Goal: Information Seeking & Learning: Learn about a topic

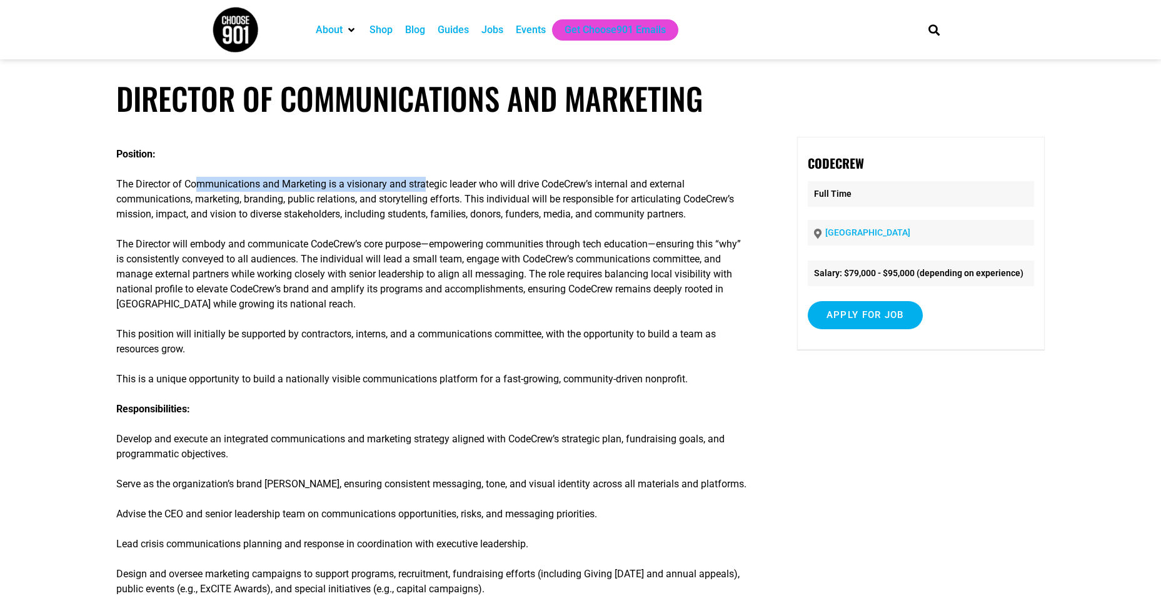
drag, startPoint x: 424, startPoint y: 184, endPoint x: 189, endPoint y: 178, distance: 235.2
click at [189, 178] on p "The Director of Communications and Marketing is a visionary and strategic leade…" at bounding box center [433, 199] width 635 height 45
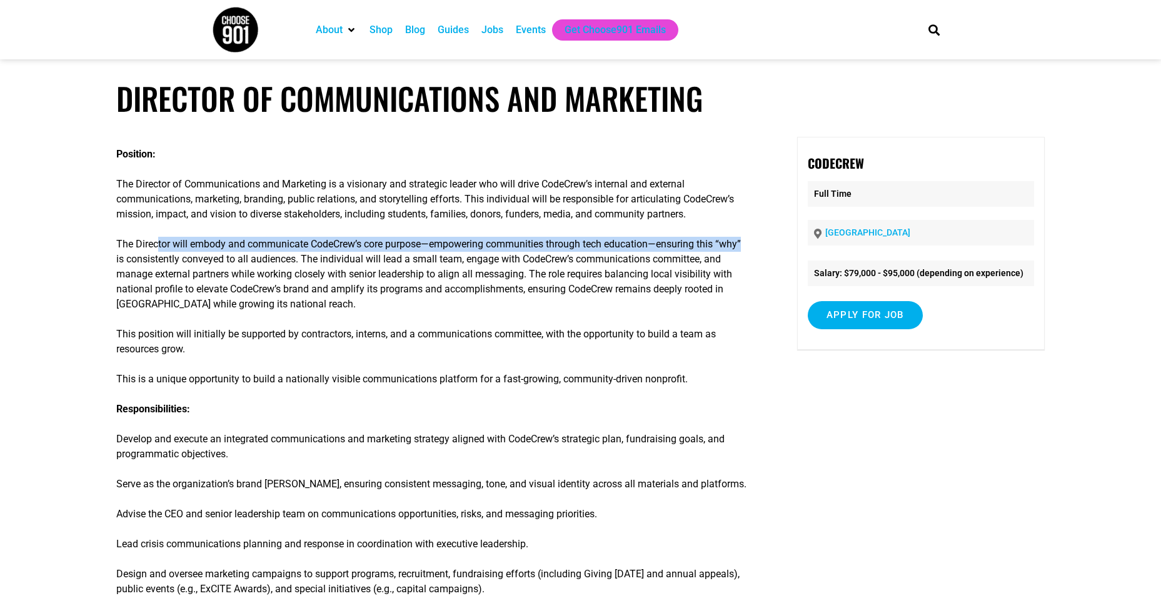
drag, startPoint x: 157, startPoint y: 243, endPoint x: 765, endPoint y: 236, distance: 608.4
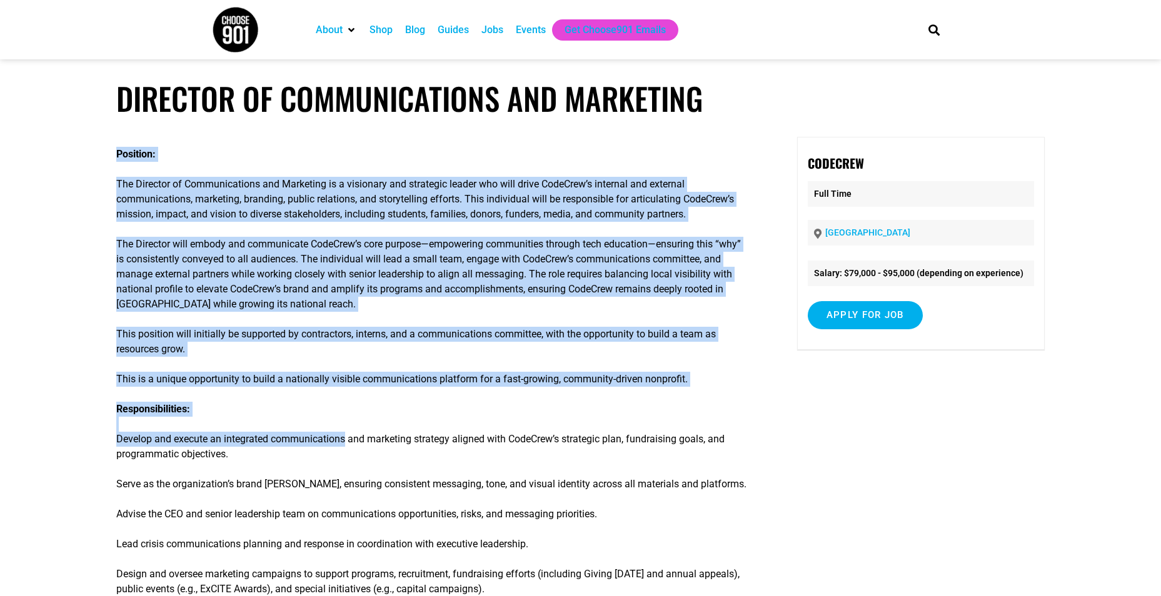
drag, startPoint x: 109, startPoint y: 437, endPoint x: 342, endPoint y: 437, distance: 233.2
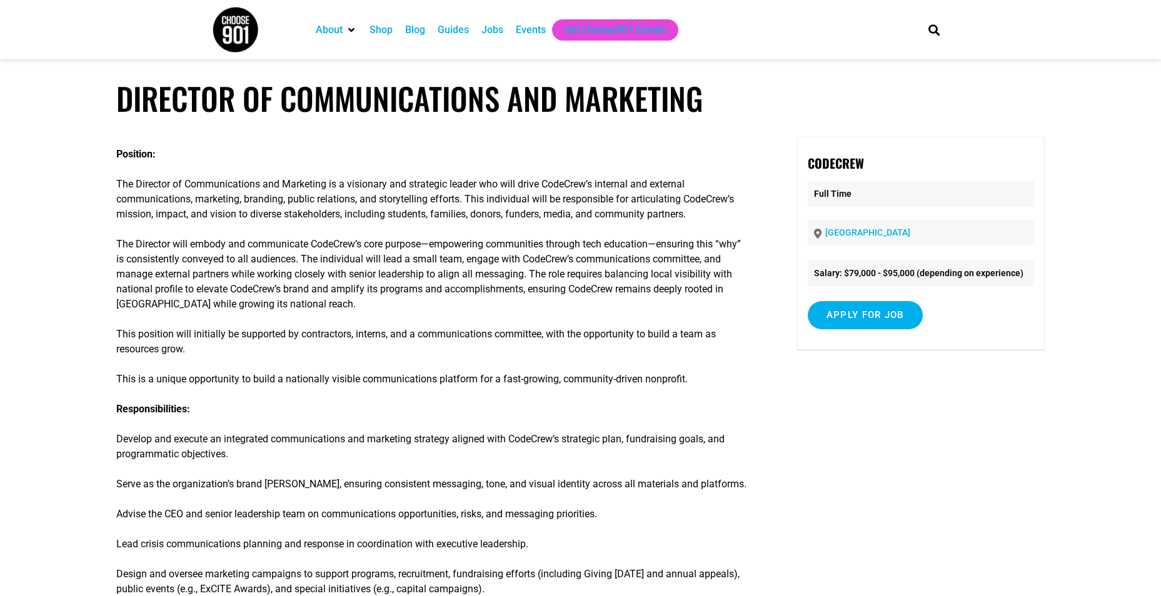
drag, startPoint x: 342, startPoint y: 437, endPoint x: 355, endPoint y: 442, distance: 14.0
click at [355, 442] on p "Responsibilities: Develop and execute an integrated communications and marketin…" at bounding box center [433, 432] width 635 height 60
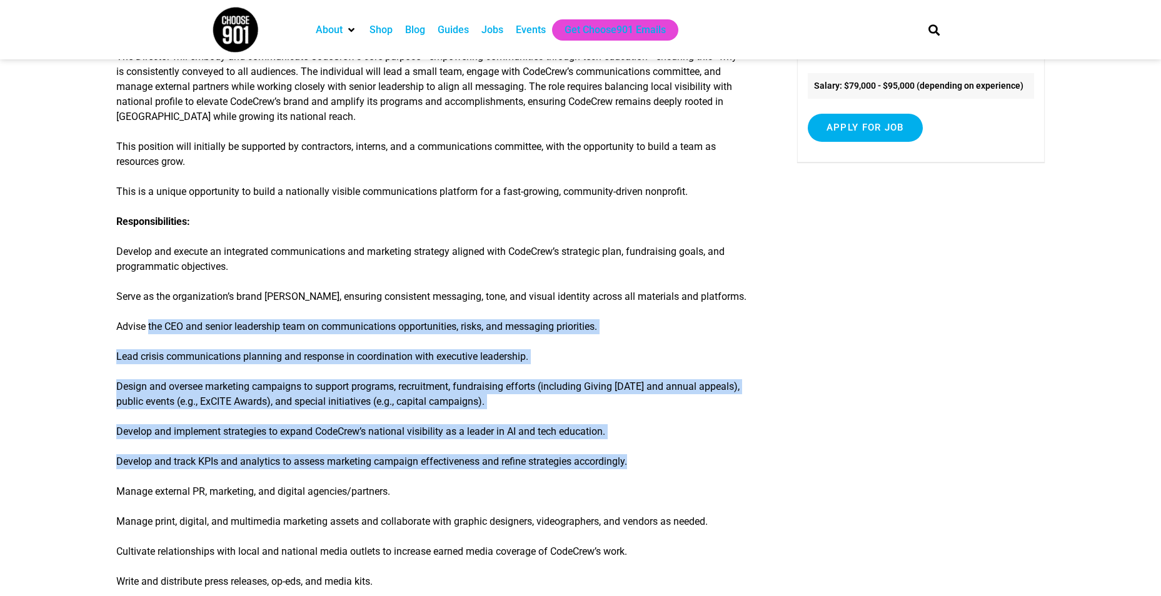
drag, startPoint x: 255, startPoint y: 347, endPoint x: 665, endPoint y: 458, distance: 424.8
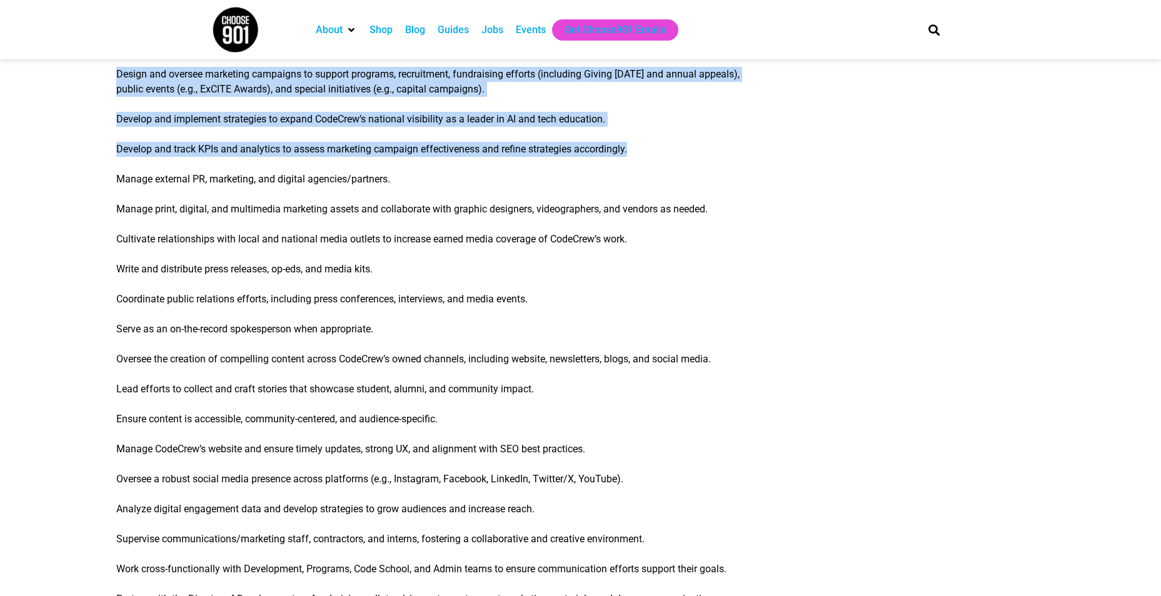
scroll to position [813, 0]
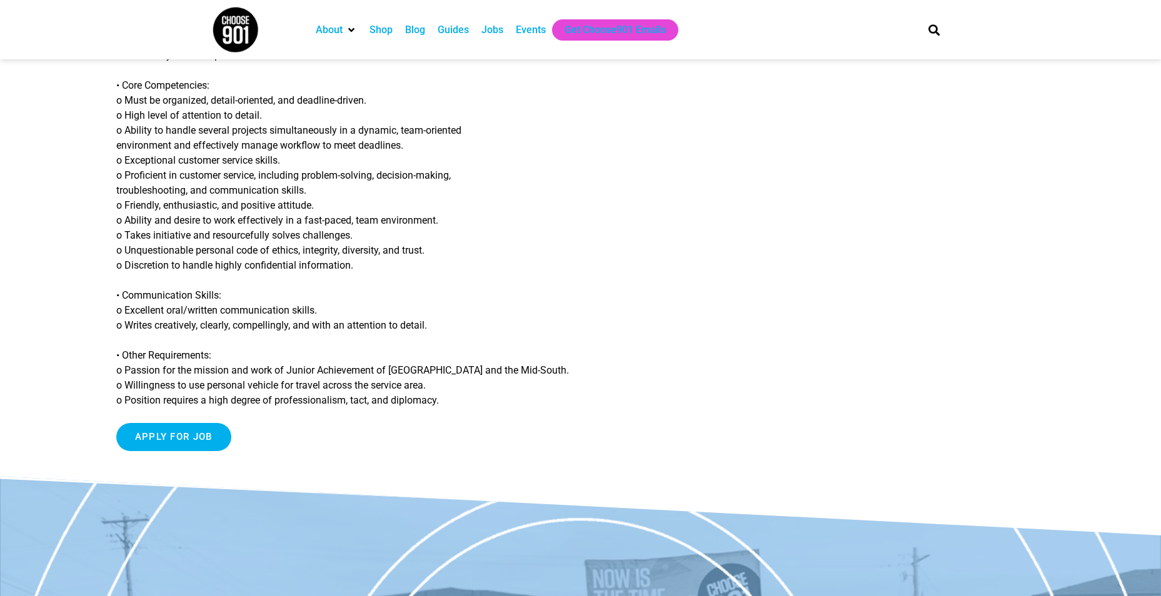
scroll to position [1000, 0]
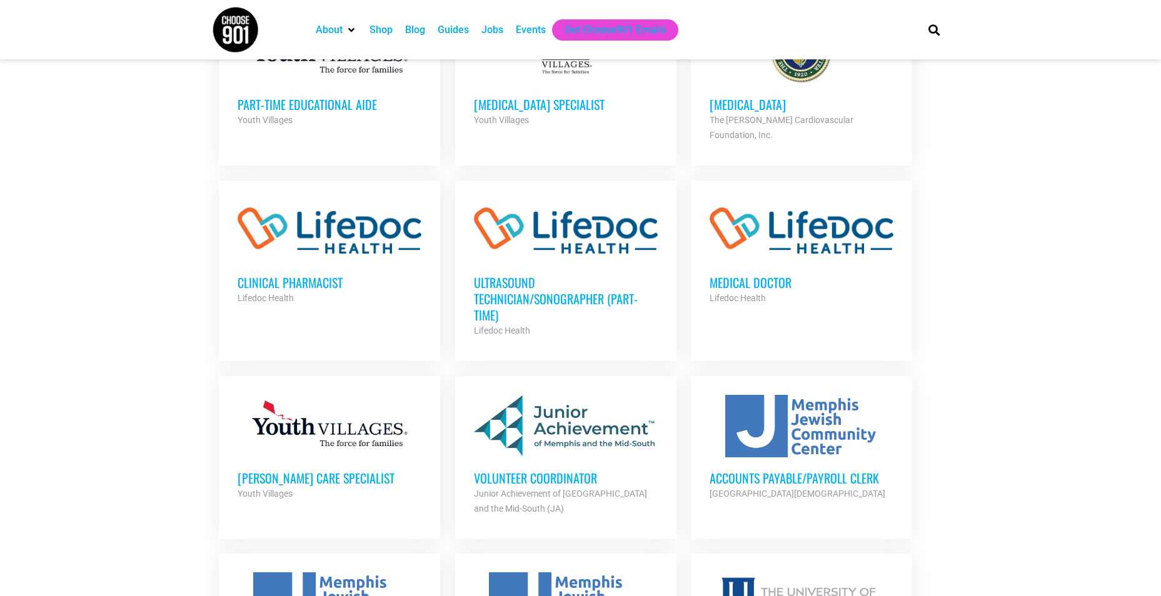
scroll to position [1000, 0]
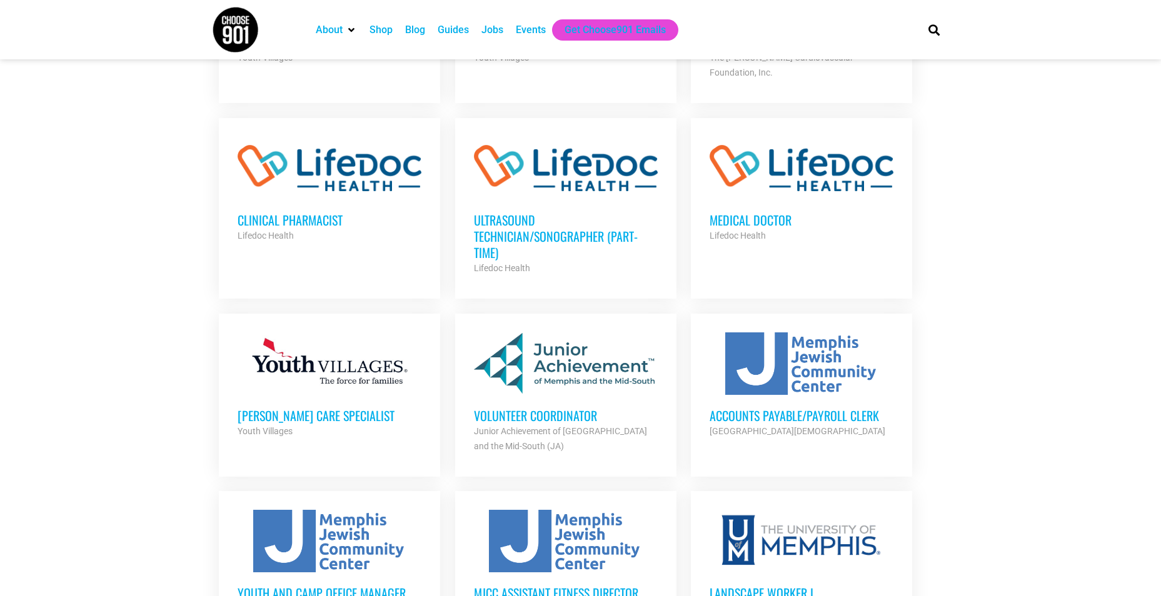
click at [875, 408] on h3 "Accounts Payable/Payroll Clerk" at bounding box center [802, 416] width 184 height 16
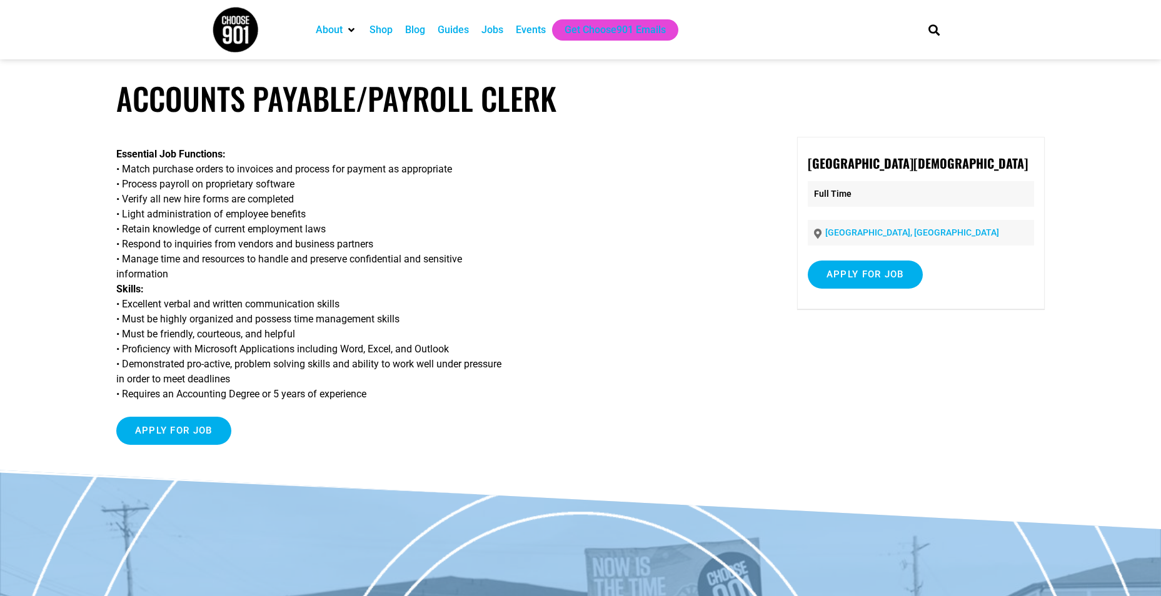
drag, startPoint x: 134, startPoint y: 171, endPoint x: 458, endPoint y: 277, distance: 340.8
click at [458, 277] on p "Essential Job Functions: • Match purchase orders to invoices and process for pa…" at bounding box center [433, 274] width 635 height 255
drag, startPoint x: 458, startPoint y: 277, endPoint x: 387, endPoint y: 326, distance: 85.8
click at [387, 326] on p "Essential Job Functions: • Match purchase orders to invoices and process for pa…" at bounding box center [433, 274] width 635 height 255
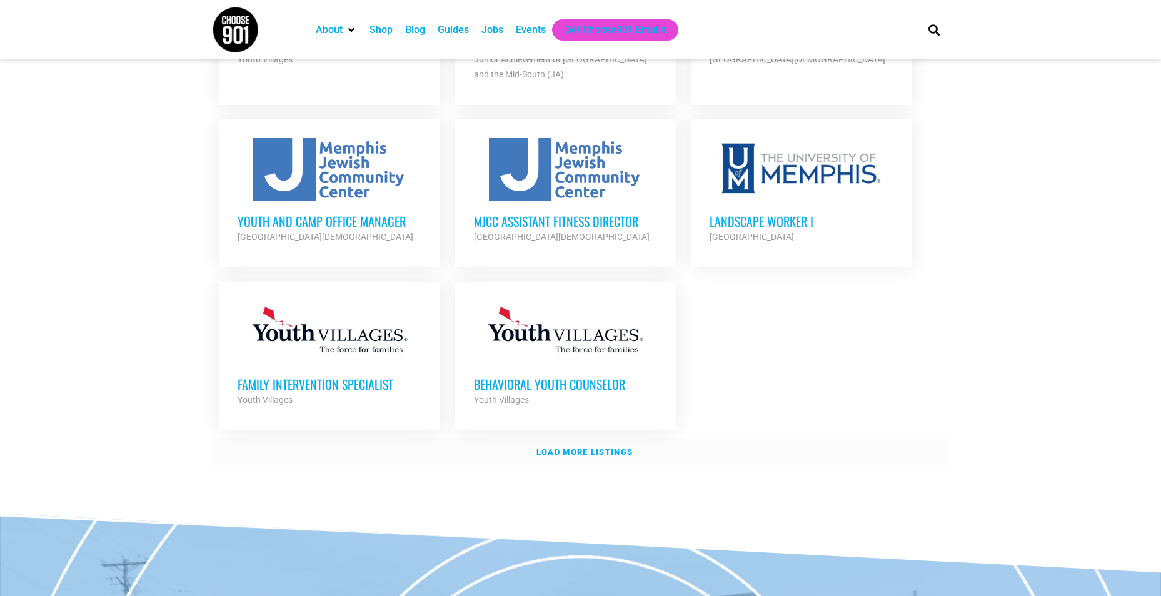
scroll to position [1375, 0]
